Goal: Information Seeking & Learning: Learn about a topic

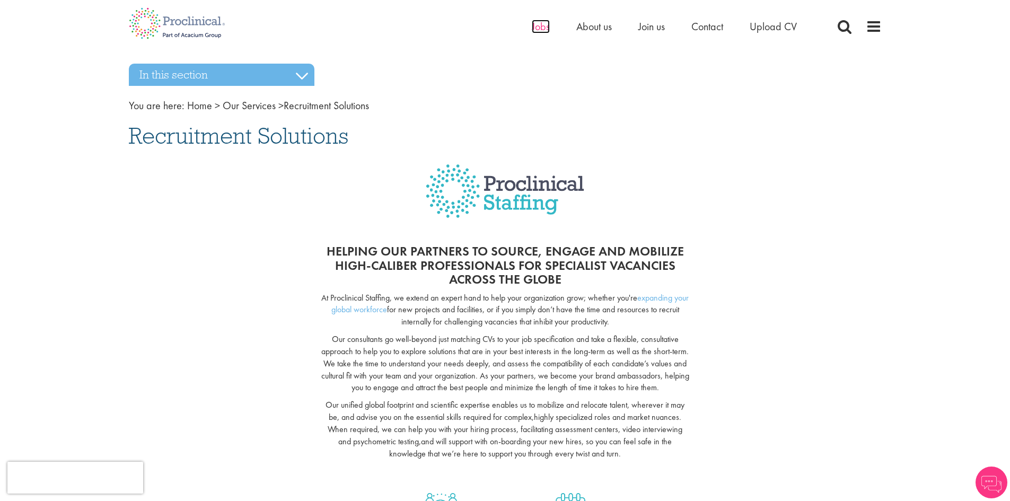
click at [536, 25] on span "Jobs" at bounding box center [541, 27] width 18 height 14
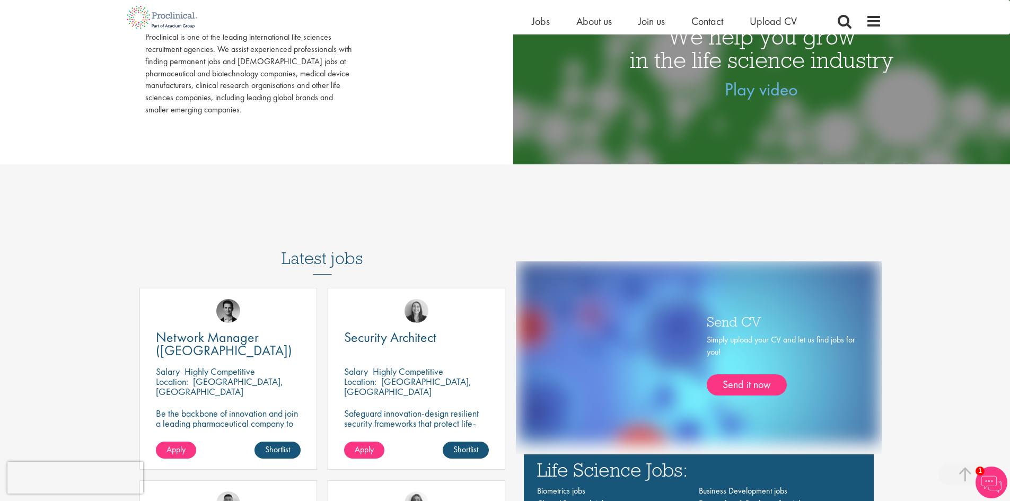
scroll to position [371, 0]
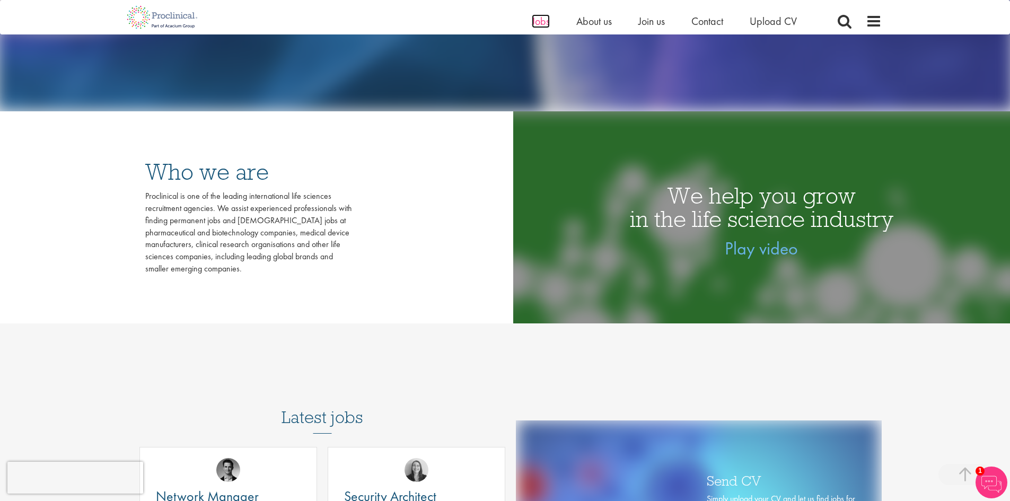
click at [538, 22] on span "Jobs" at bounding box center [541, 21] width 18 height 14
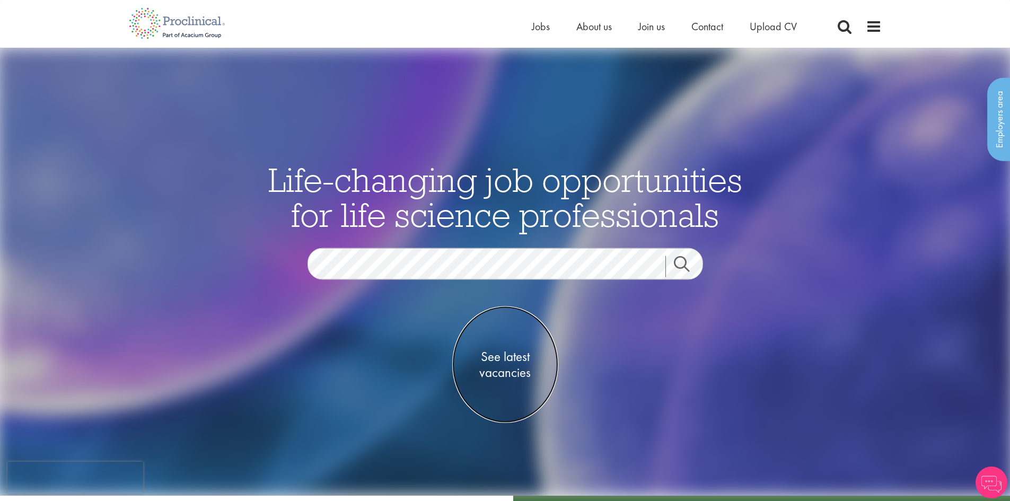
click at [508, 359] on span "See latest vacancies" at bounding box center [505, 364] width 106 height 32
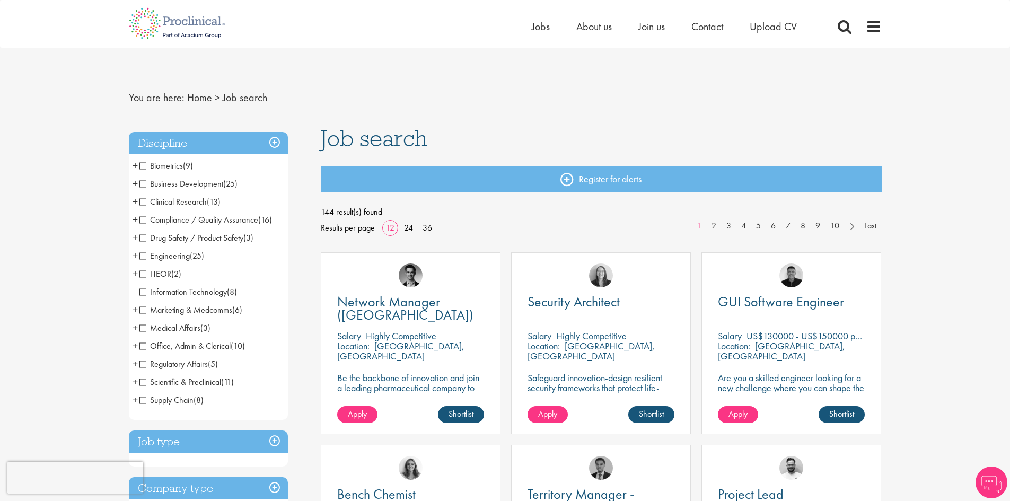
scroll to position [159, 0]
